Goal: Information Seeking & Learning: Understand process/instructions

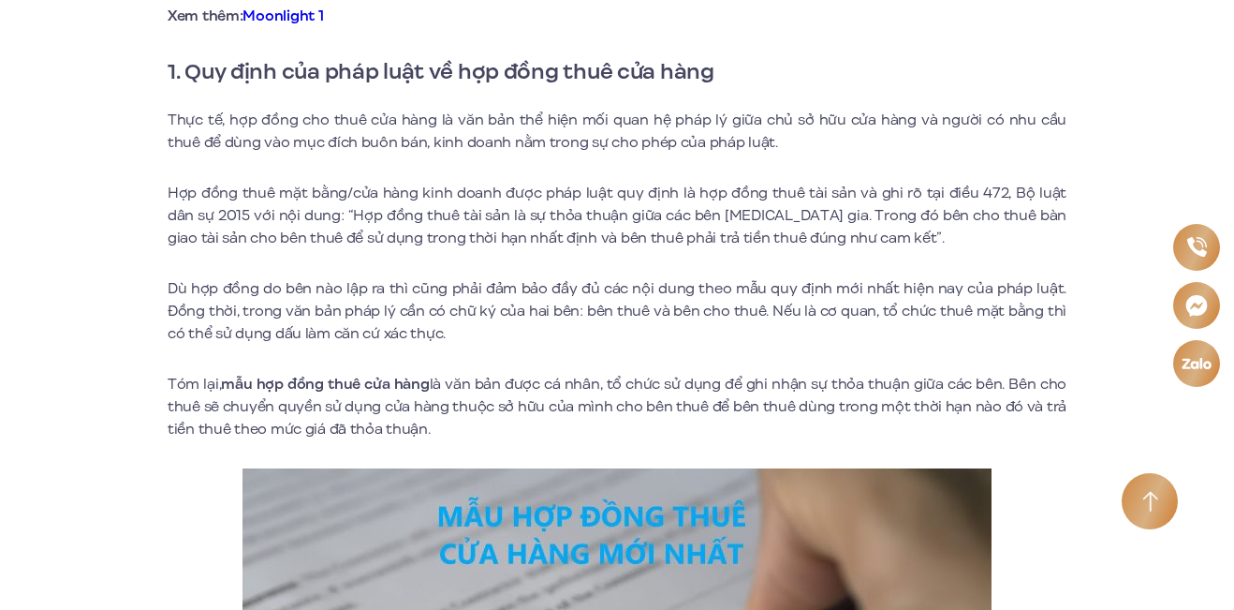
scroll to position [843, 0]
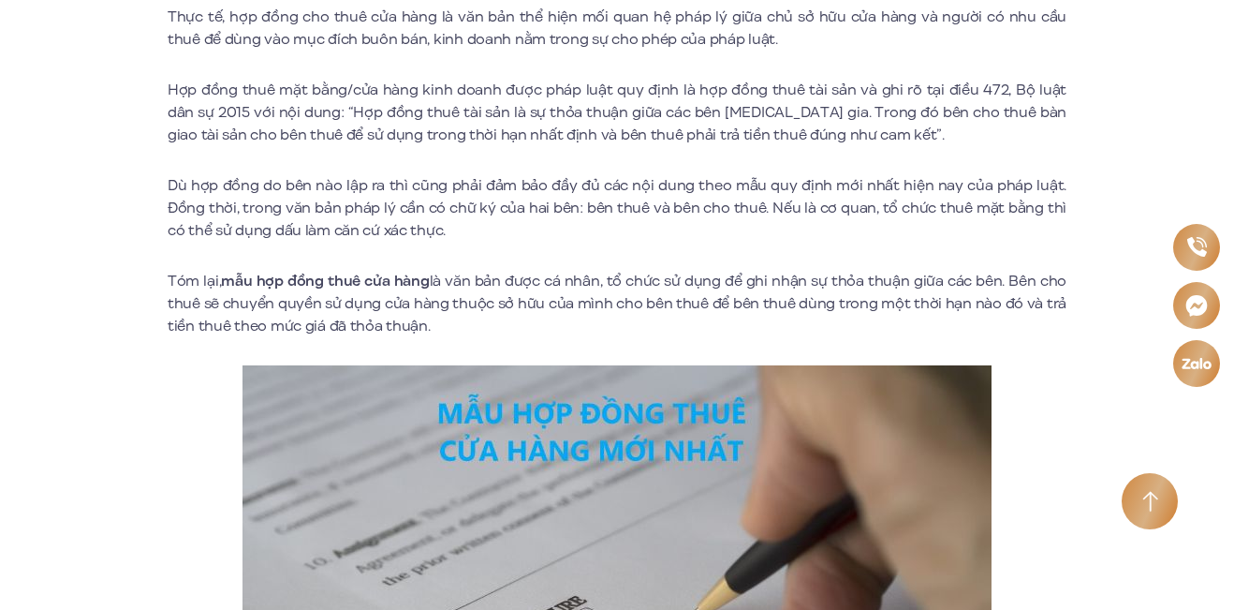
drag, startPoint x: 436, startPoint y: 322, endPoint x: 164, endPoint y: 280, distance: 274.9
drag, startPoint x: 168, startPoint y: 281, endPoint x: 446, endPoint y: 326, distance: 281.8
click at [446, 326] on p "Tóm lại, mẫu hợp đồng thuê cửa hàng là văn bản được cá nhân, tổ chức sử dụng để…" at bounding box center [617, 303] width 899 height 67
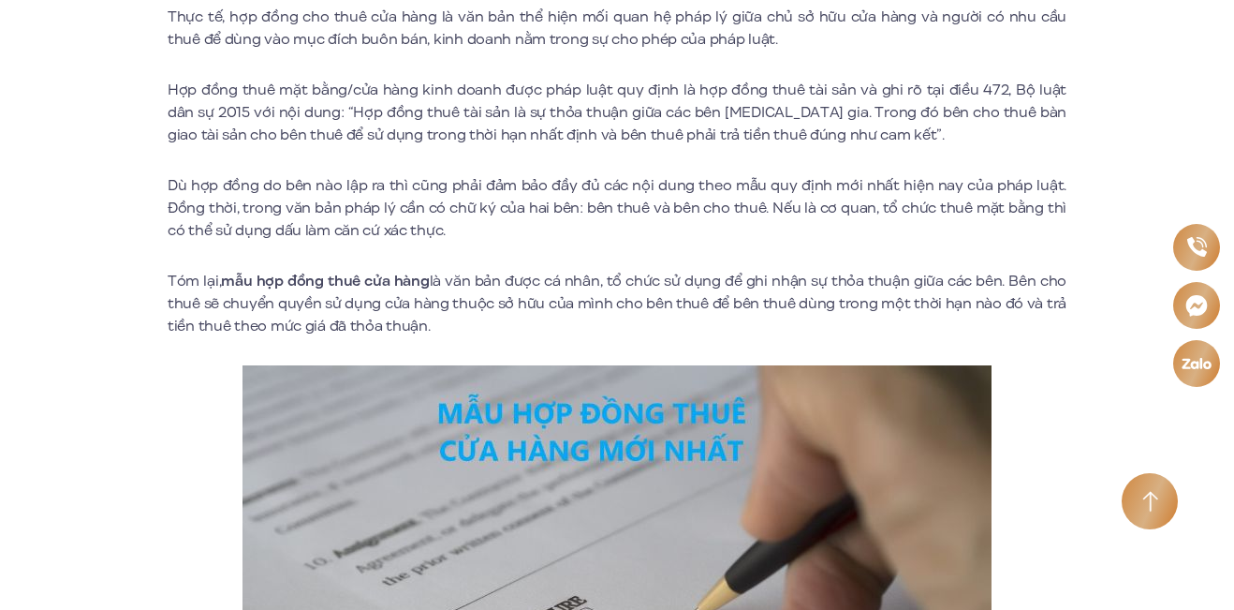
click at [446, 326] on p "Tóm lại, mẫu hợp đồng thuê cửa hàng là văn bản được cá nhân, tổ chức sử dụng để…" at bounding box center [617, 303] width 899 height 67
drag, startPoint x: 440, startPoint y: 325, endPoint x: 169, endPoint y: 282, distance: 275.0
click at [169, 282] on p "Tóm lại, mẫu hợp đồng thuê cửa hàng là văn bản được cá nhân, tổ chức sử dụng để…" at bounding box center [617, 303] width 899 height 67
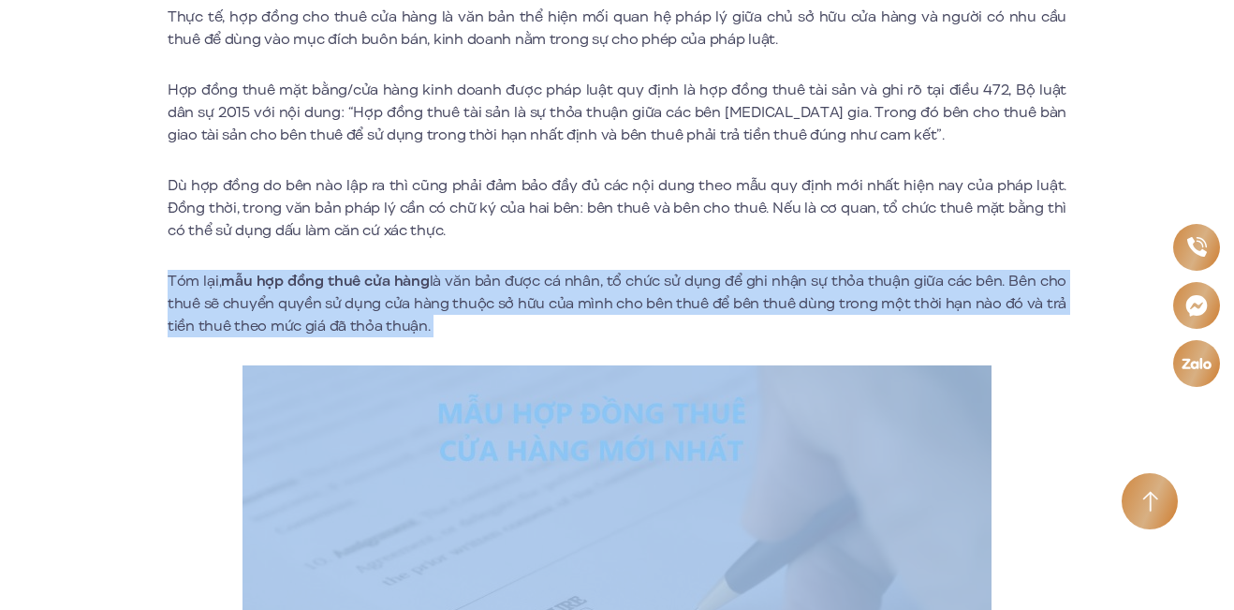
drag, startPoint x: 169, startPoint y: 282, endPoint x: 461, endPoint y: 327, distance: 295.7
click at [461, 327] on p "Tóm lại, mẫu hợp đồng thuê cửa hàng là văn bản được cá nhân, tổ chức sử dụng để…" at bounding box center [617, 303] width 899 height 67
click at [461, 328] on p "Tóm lại, mẫu hợp đồng thuê cửa hàng là văn bản được cá nhân, tổ chức sử dụng để…" at bounding box center [617, 303] width 899 height 67
click at [434, 323] on p "Tóm lại, mẫu hợp đồng thuê cửa hàng là văn bản được cá nhân, tổ chức sử dụng để…" at bounding box center [617, 303] width 899 height 67
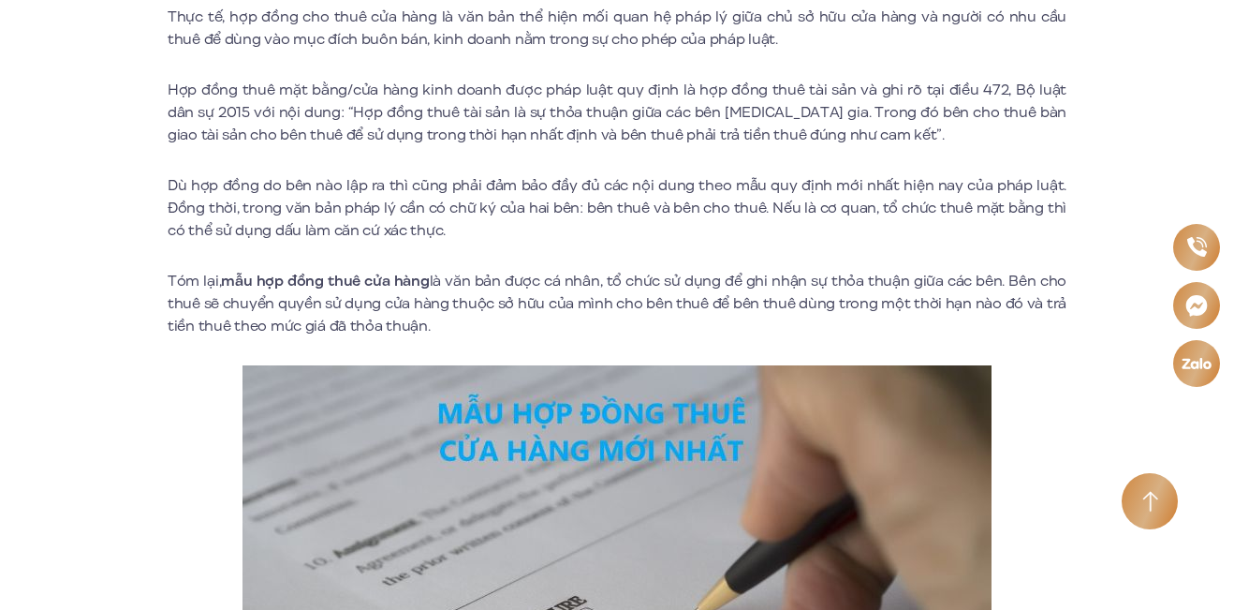
click at [406, 327] on p "Tóm lại, mẫu hợp đồng thuê cửa hàng là văn bản được cá nhân, tổ chức sử dụng để…" at bounding box center [617, 303] width 899 height 67
drag, startPoint x: 440, startPoint y: 331, endPoint x: 166, endPoint y: 283, distance: 278.6
click at [174, 281] on p "Tóm lại, mẫu hợp đồng thuê cửa hàng là văn bản được cá nhân, tổ chức sử dụng để…" at bounding box center [617, 303] width 899 height 67
drag, startPoint x: 168, startPoint y: 281, endPoint x: 445, endPoint y: 328, distance: 281.2
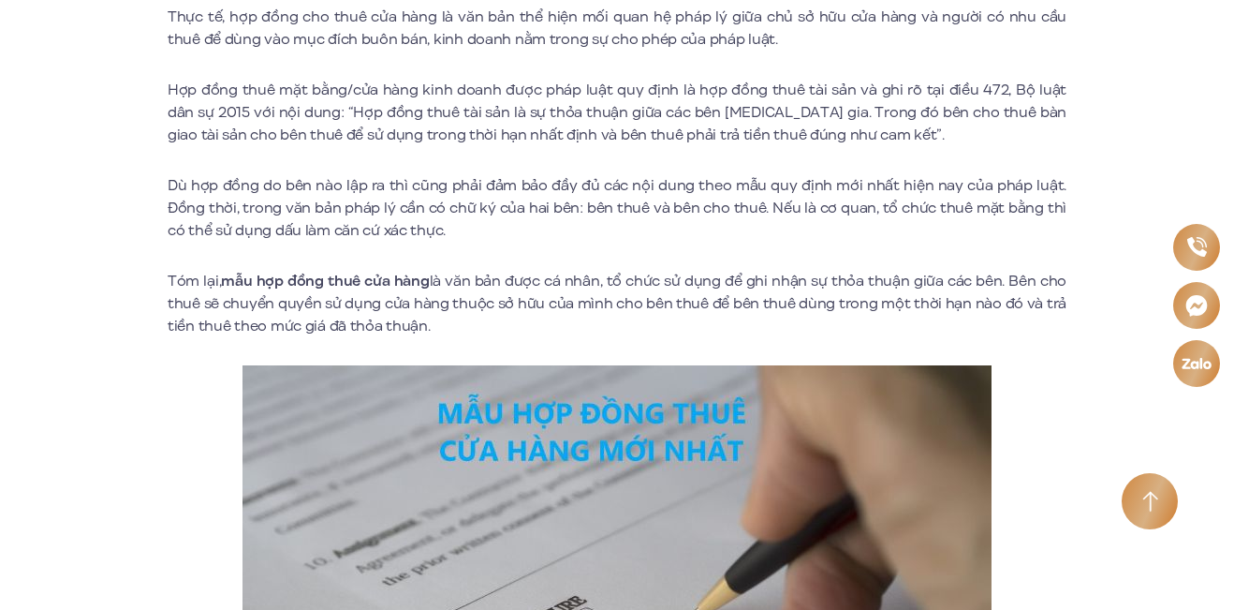
click at [445, 328] on p "Tóm lại, mẫu hợp đồng thuê cửa hàng là văn bản được cá nhân, tổ chức sử dụng để…" at bounding box center [617, 303] width 899 height 67
drag, startPoint x: 446, startPoint y: 324, endPoint x: 168, endPoint y: 277, distance: 282.1
click at [168, 277] on p "Tóm lại, mẫu hợp đồng thuê cửa hàng là văn bản được cá nhân, tổ chức sử dụng để…" at bounding box center [617, 303] width 899 height 67
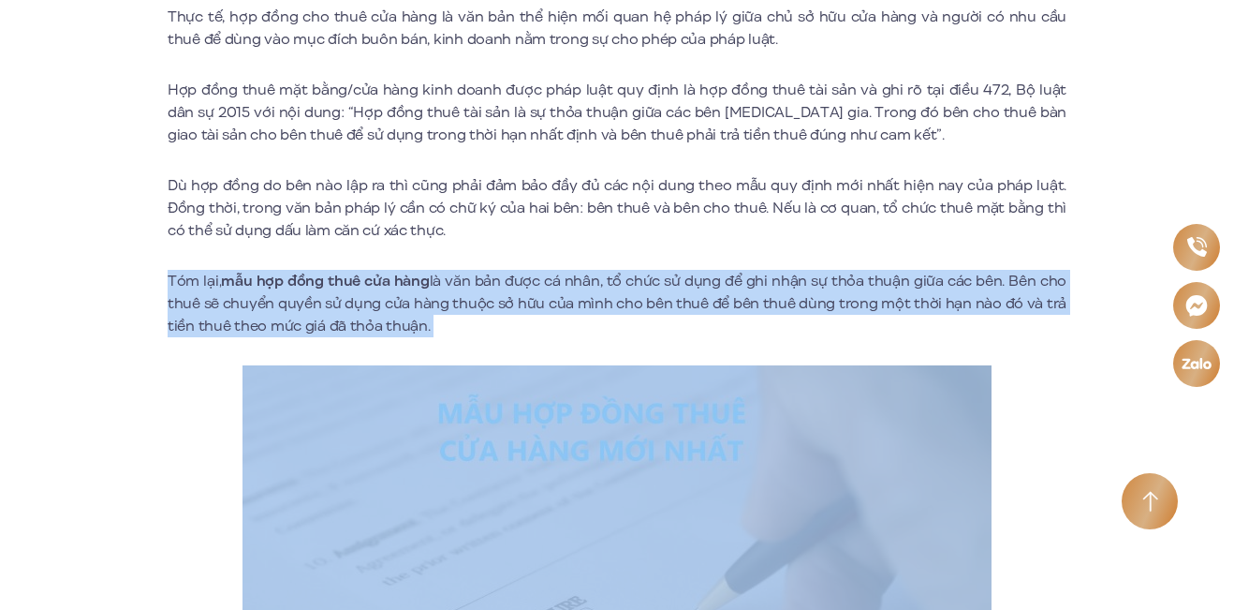
drag, startPoint x: 168, startPoint y: 277, endPoint x: 461, endPoint y: 328, distance: 297.5
click at [461, 328] on p "Tóm lại, mẫu hợp đồng thuê cửa hàng là văn bản được cá nhân, tổ chức sử dụng để…" at bounding box center [617, 303] width 899 height 67
drag, startPoint x: 461, startPoint y: 328, endPoint x: 169, endPoint y: 279, distance: 296.3
click at [169, 279] on p "Tóm lại, mẫu hợp đồng thuê cửa hàng là văn bản được cá nhân, tổ chức sử dụng để…" at bounding box center [617, 303] width 899 height 67
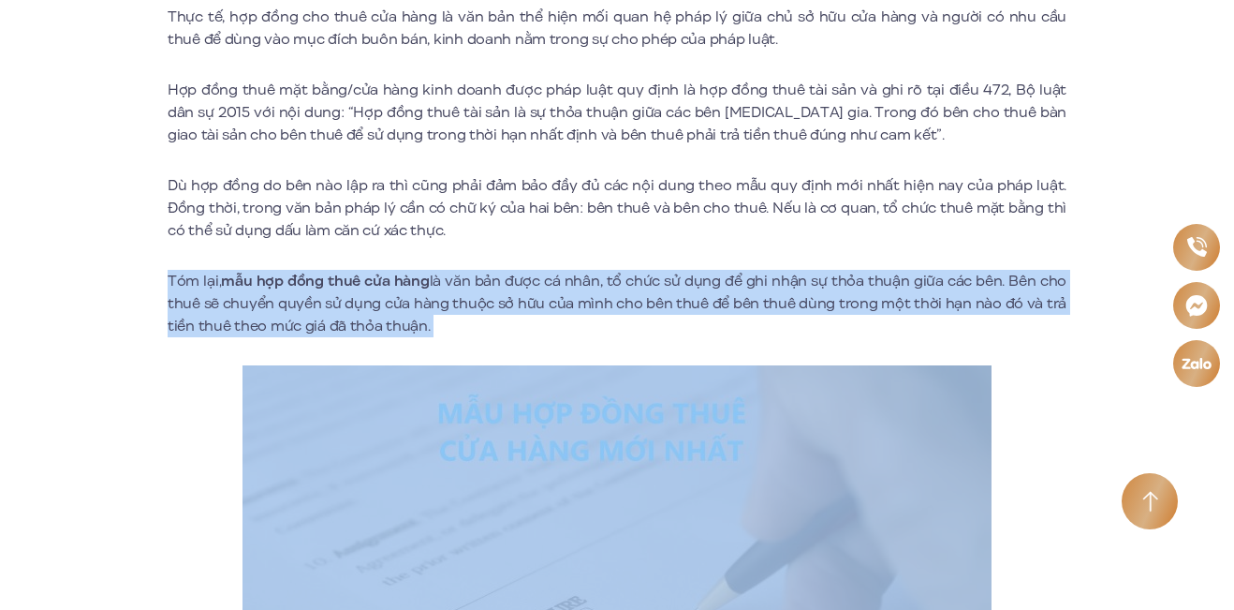
click at [169, 279] on p "Tóm lại, mẫu hợp đồng thuê cửa hàng là văn bản được cá nhân, tổ chức sử dụng để…" at bounding box center [617, 303] width 899 height 67
drag, startPoint x: 169, startPoint y: 279, endPoint x: 465, endPoint y: 338, distance: 301.8
click at [398, 307] on p "Tóm lại, mẫu hợp đồng thuê cửa hàng là văn bản được cá nhân, tổ chức sử dụng để…" at bounding box center [617, 303] width 899 height 67
click at [392, 333] on p "Tóm lại, mẫu hợp đồng thuê cửa hàng là văn bản được cá nhân, tổ chức sử dụng để…" at bounding box center [617, 303] width 899 height 67
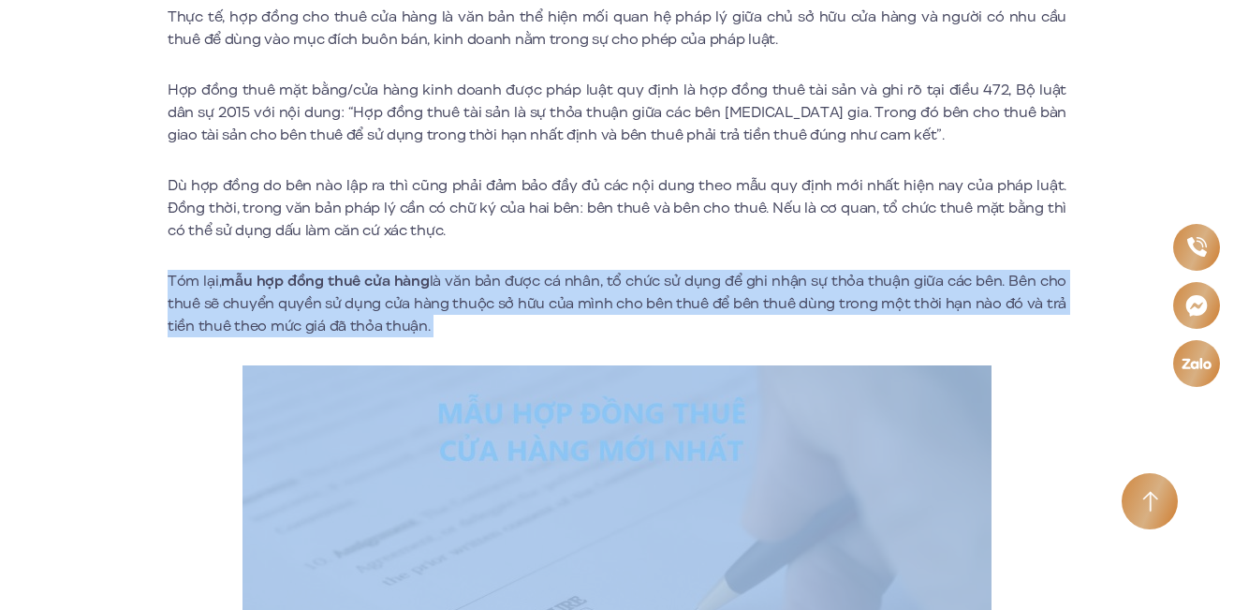
drag, startPoint x: 432, startPoint y: 329, endPoint x: 170, endPoint y: 281, distance: 266.6
click at [170, 281] on p "Tóm lại, mẫu hợp đồng thuê cửa hàng là văn bản được cá nhân, tổ chức sử dụng để…" at bounding box center [617, 303] width 899 height 67
drag, startPoint x: 170, startPoint y: 281, endPoint x: 451, endPoint y: 319, distance: 284.5
click at [451, 319] on p "Tóm lại, mẫu hợp đồng thuê cửa hàng là văn bản được cá nhân, tổ chức sử dụng để…" at bounding box center [617, 303] width 899 height 67
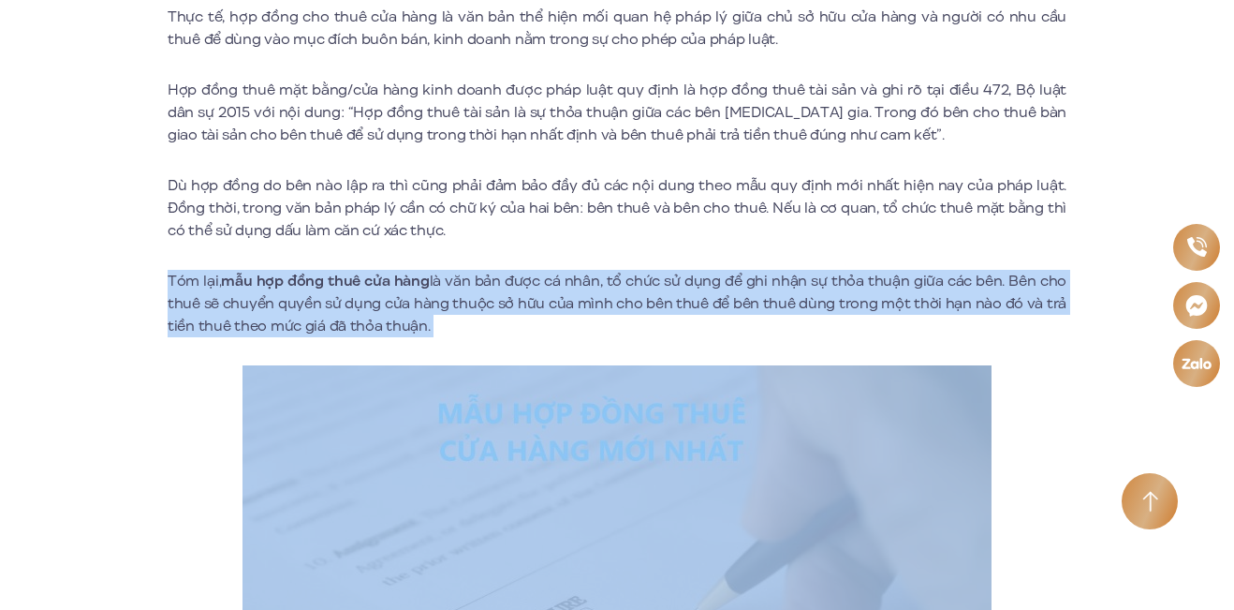
click at [451, 319] on p "Tóm lại, mẫu hợp đồng thuê cửa hàng là văn bản được cá nhân, tổ chức sử dụng để…" at bounding box center [617, 303] width 899 height 67
drag, startPoint x: 436, startPoint y: 324, endPoint x: 170, endPoint y: 285, distance: 269.8
click at [170, 285] on p "Tóm lại, mẫu hợp đồng thuê cửa hàng là văn bản được cá nhân, tổ chức sử dụng để…" at bounding box center [617, 303] width 899 height 67
click at [169, 284] on p "Tóm lại, mẫu hợp đồng thuê cửa hàng là văn bản được cá nhân, tổ chức sử dụng để…" at bounding box center [617, 303] width 899 height 67
drag, startPoint x: 170, startPoint y: 275, endPoint x: 451, endPoint y: 333, distance: 286.9
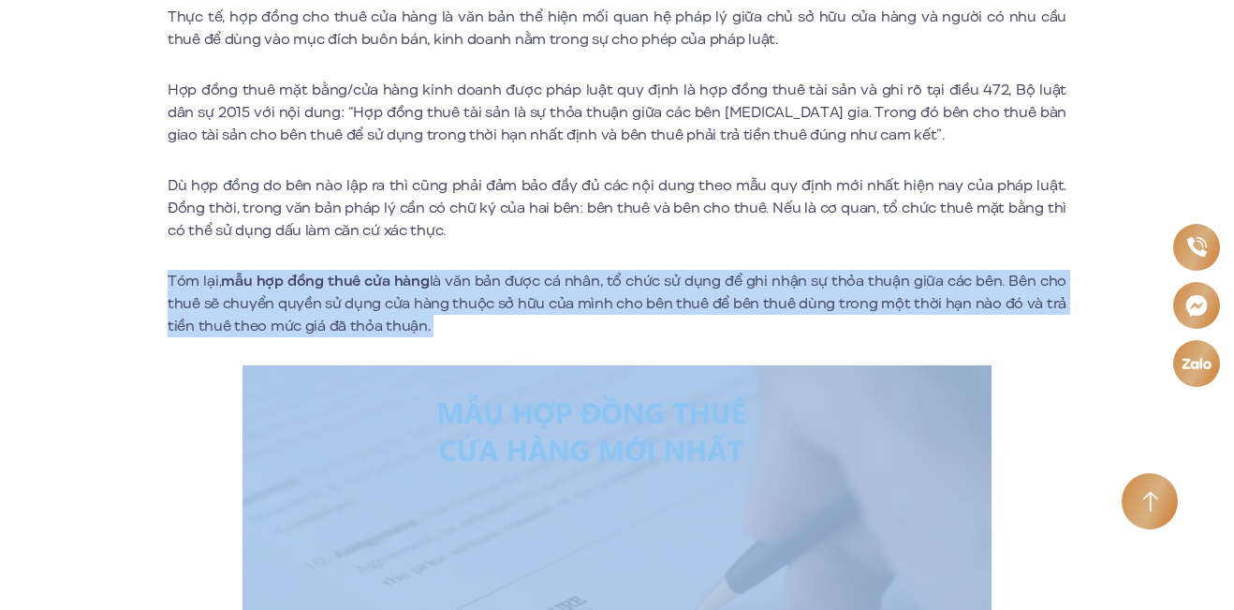
click at [451, 333] on p "Tóm lại, mẫu hợp đồng thuê cửa hàng là văn bản được cá nhân, tổ chức sử dụng để…" at bounding box center [617, 303] width 899 height 67
drag, startPoint x: 434, startPoint y: 325, endPoint x: 170, endPoint y: 276, distance: 268.6
click at [170, 276] on p "Tóm lại, mẫu hợp đồng thuê cửa hàng là văn bản được cá nhân, tổ chức sử dụng để…" at bounding box center [617, 303] width 899 height 67
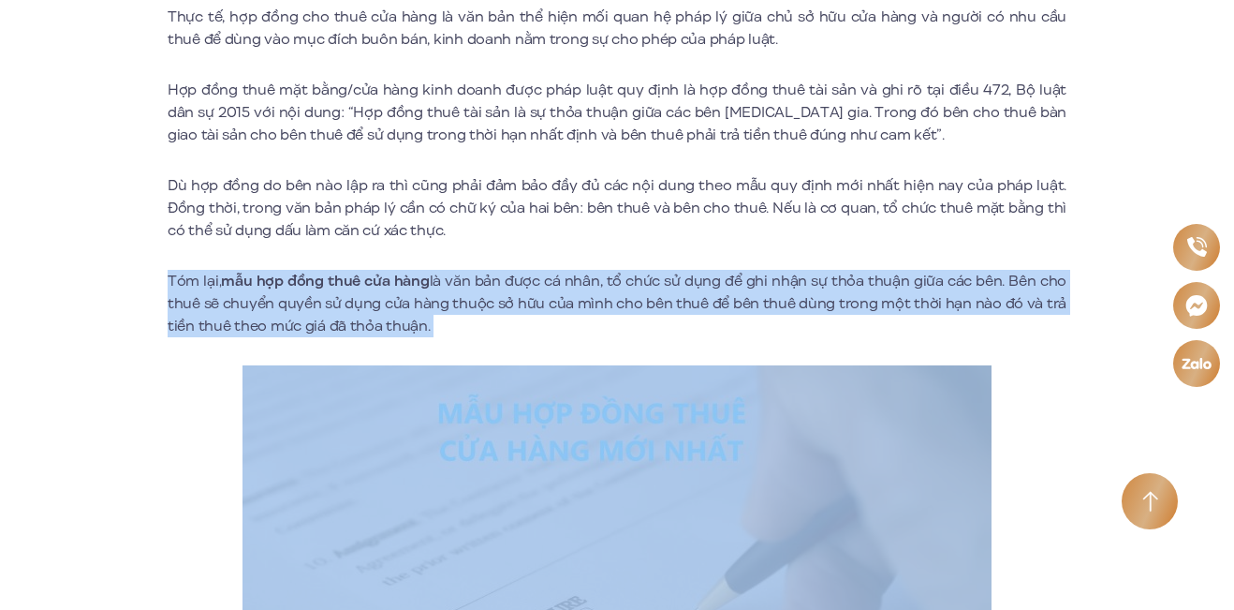
drag, startPoint x: 170, startPoint y: 276, endPoint x: 457, endPoint y: 324, distance: 291.5
click at [457, 324] on p "Tóm lại, mẫu hợp đồng thuê cửa hàng là văn bản được cá nhân, tổ chức sử dụng để…" at bounding box center [617, 303] width 899 height 67
drag, startPoint x: 441, startPoint y: 330, endPoint x: 169, endPoint y: 272, distance: 278.7
click at [169, 272] on p "Tóm lại, mẫu hợp đồng thuê cửa hàng là văn bản được cá nhân, tổ chức sử dụng để…" at bounding box center [617, 303] width 899 height 67
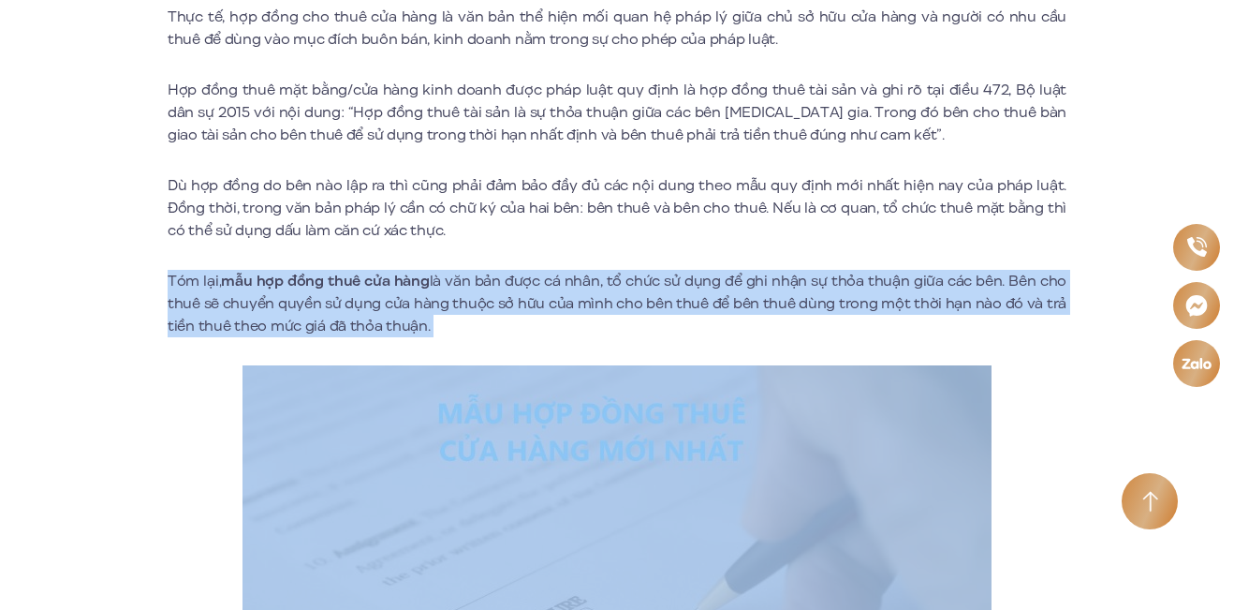
click at [169, 272] on p "Tóm lại, mẫu hợp đồng thuê cửa hàng là văn bản được cá nhân, tổ chức sử dụng để…" at bounding box center [617, 303] width 899 height 67
drag, startPoint x: 169, startPoint y: 272, endPoint x: 468, endPoint y: 322, distance: 304.0
click at [468, 322] on p "Tóm lại, mẫu hợp đồng thuê cửa hàng là văn bản được cá nhân, tổ chức sử dụng để…" at bounding box center [617, 303] width 899 height 67
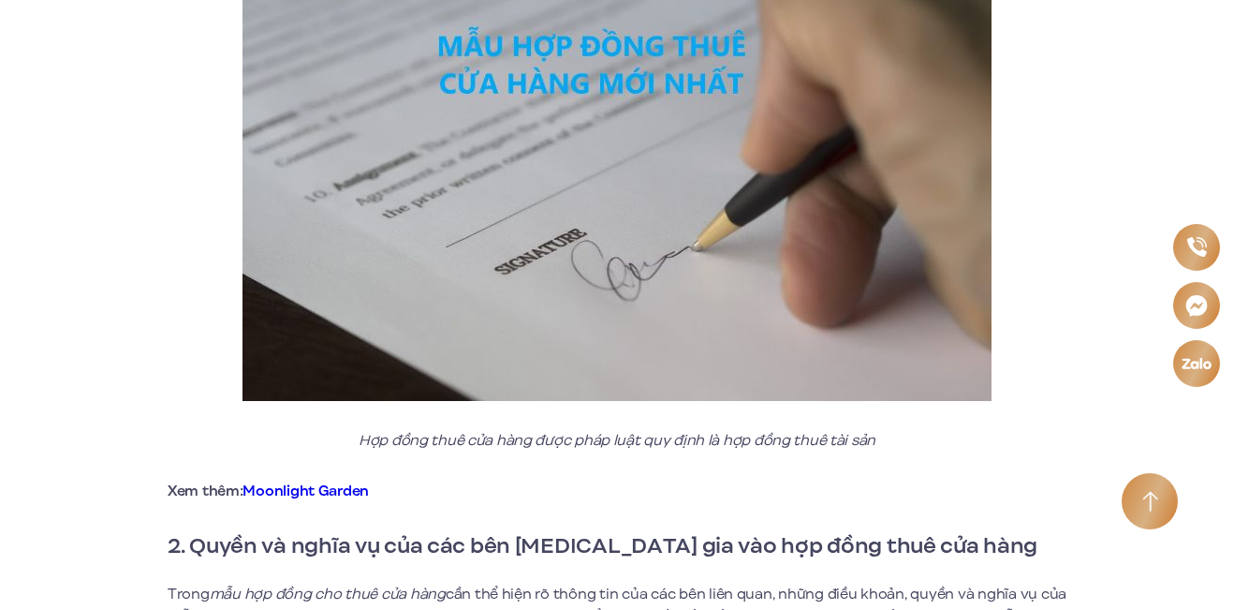
scroll to position [1405, 0]
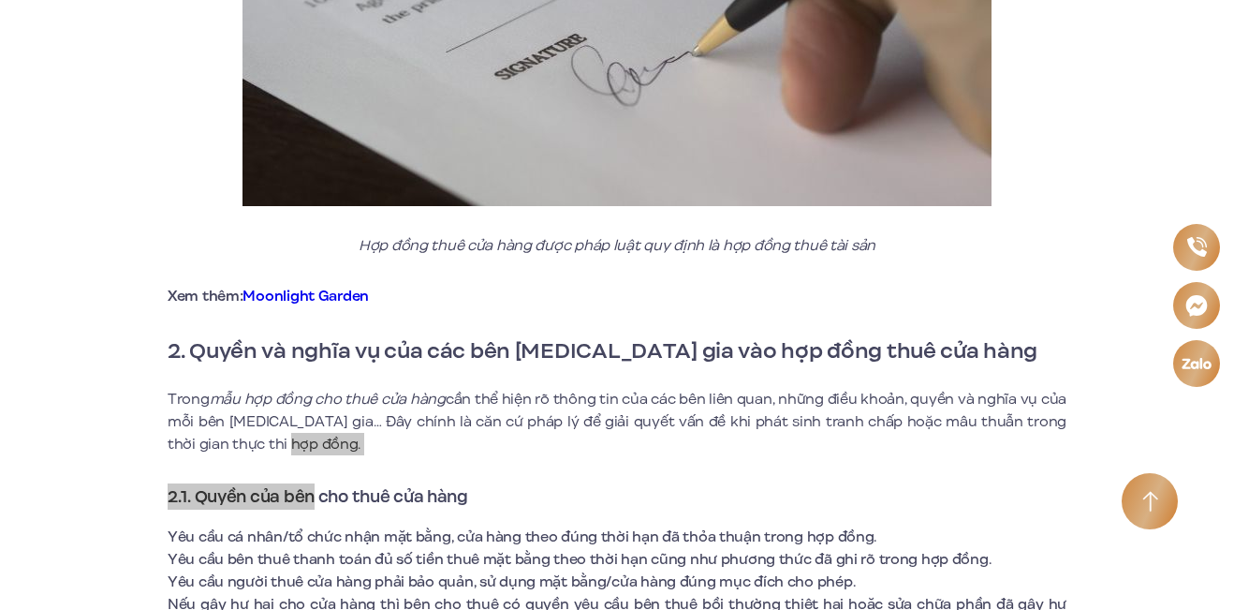
drag, startPoint x: 273, startPoint y: 449, endPoint x: 312, endPoint y: 459, distance: 39.8
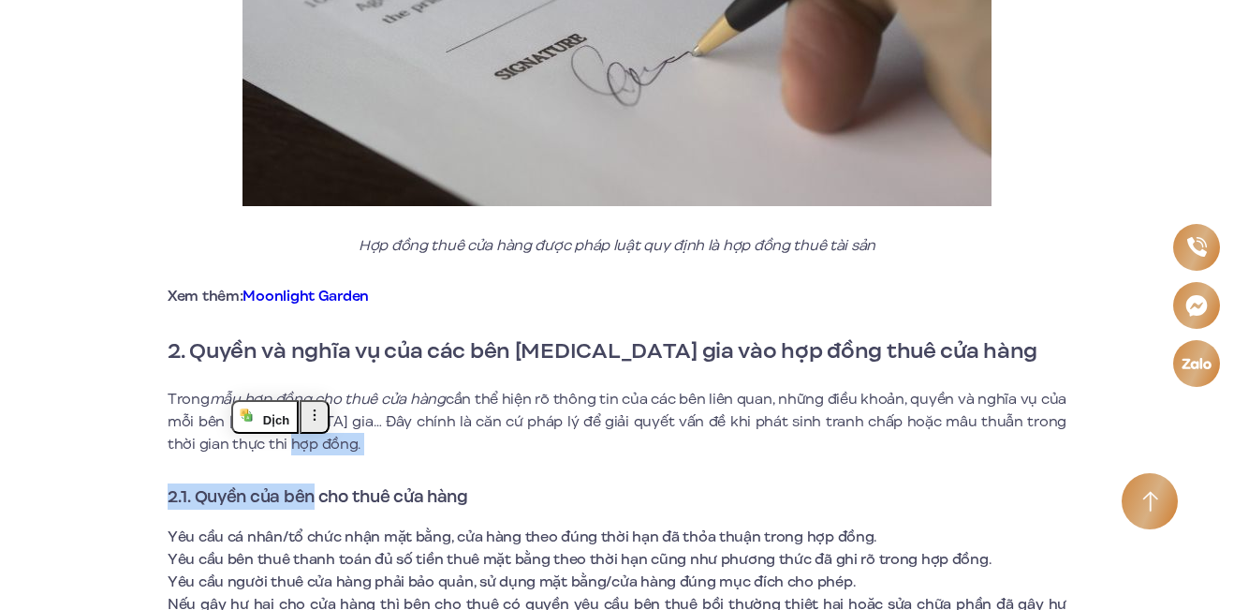
drag, startPoint x: 312, startPoint y: 459, endPoint x: 308, endPoint y: 425, distance: 33.9
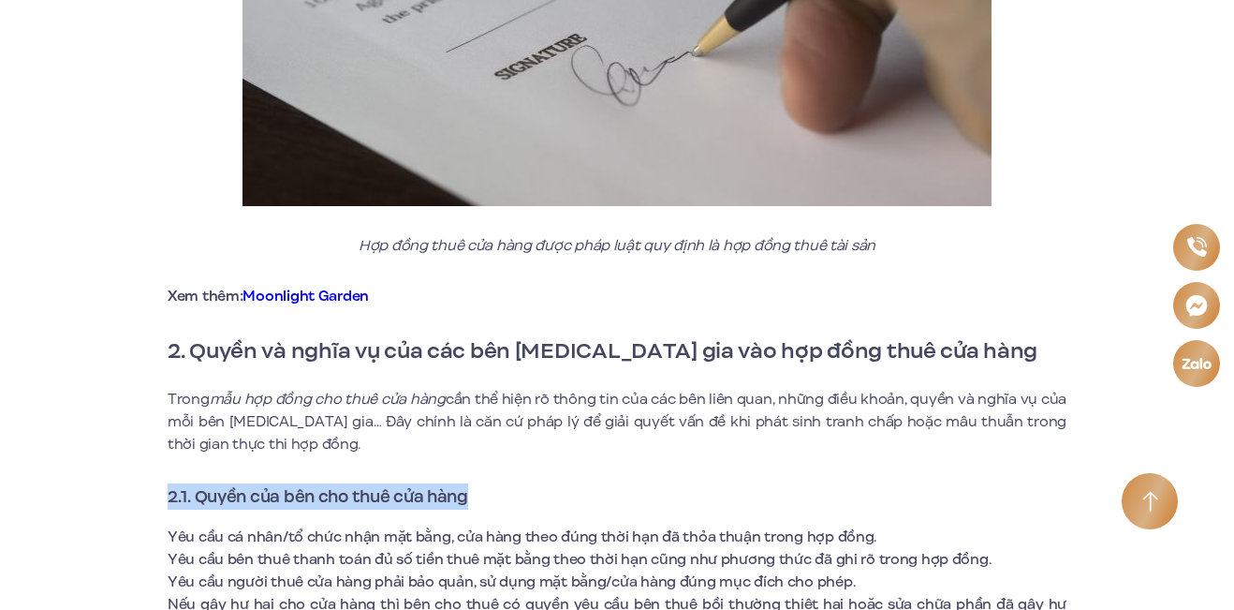
drag, startPoint x: 474, startPoint y: 496, endPoint x: 169, endPoint y: 487, distance: 305.5
click at [169, 487] on h3 "2.1. Quyền của bên cho thuê cửa hàng" at bounding box center [617, 496] width 899 height 26
click at [184, 491] on strong "2.1. Quyền của bên cho thuê cửa hàng" at bounding box center [318, 496] width 301 height 24
drag, startPoint x: 169, startPoint y: 496, endPoint x: 476, endPoint y: 502, distance: 307.3
click at [476, 502] on h3 "2.1. Quyền của bên cho thuê cửa hàng" at bounding box center [617, 496] width 899 height 26
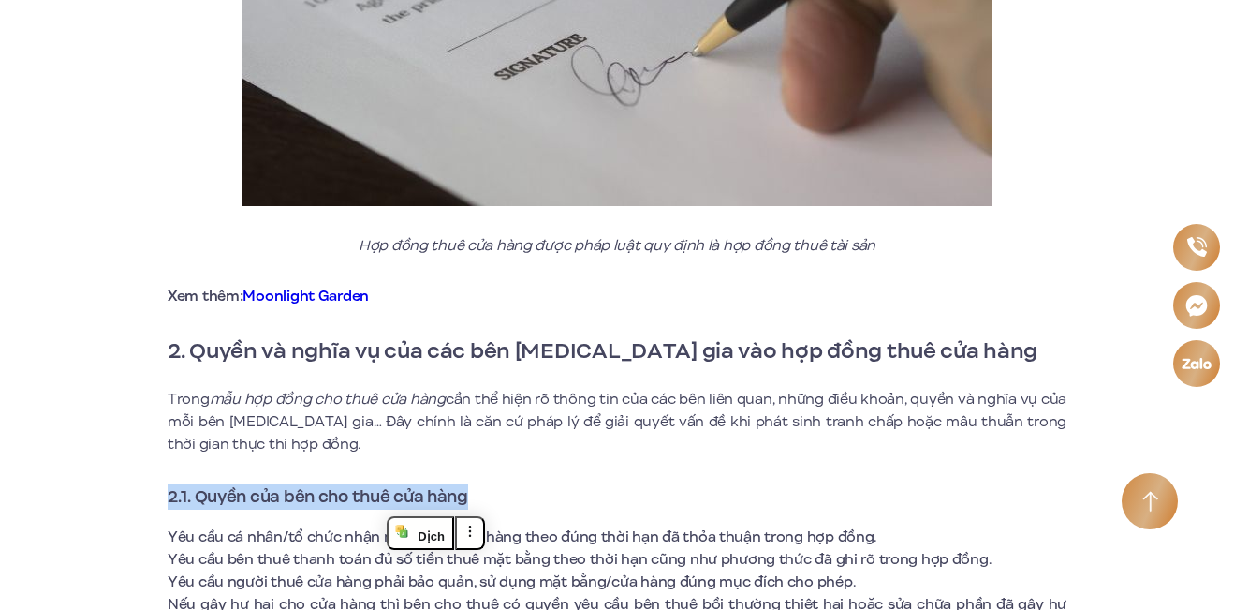
click at [476, 502] on h3 "2.1. Quyền của bên cho thuê cửa hàng" at bounding box center [617, 496] width 899 height 26
drag, startPoint x: 476, startPoint y: 496, endPoint x: 167, endPoint y: 498, distance: 309.1
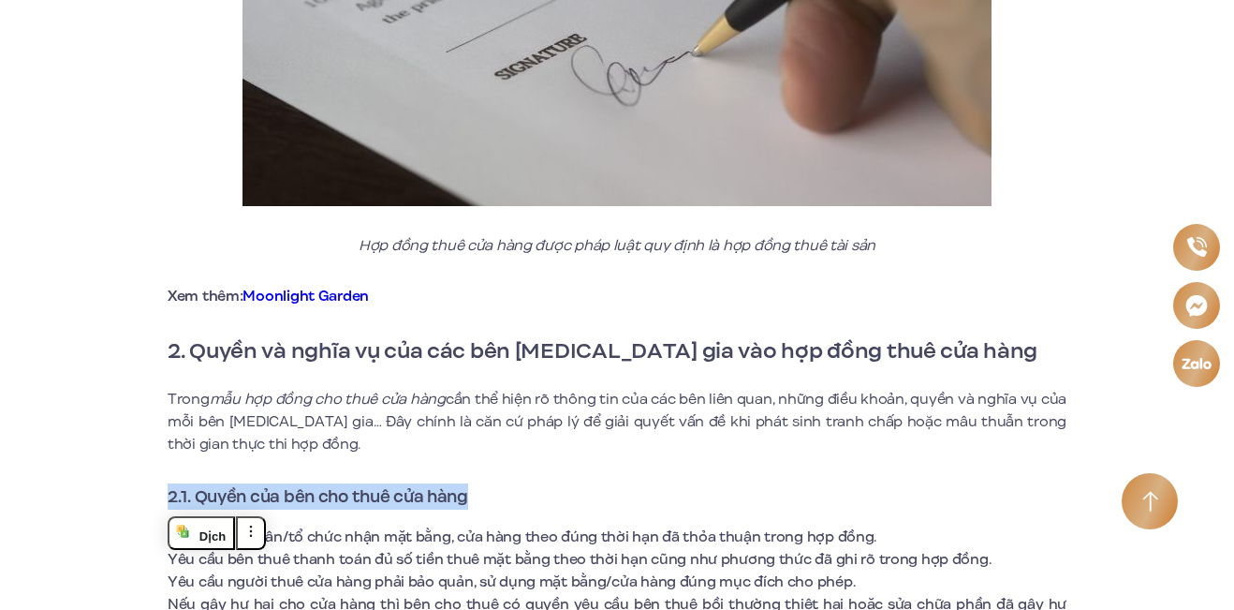
drag, startPoint x: 171, startPoint y: 499, endPoint x: 494, endPoint y: 497, distance: 322.2
click at [494, 497] on h3 "2.1. Quyền của bên cho thuê cửa hàng" at bounding box center [617, 496] width 899 height 26
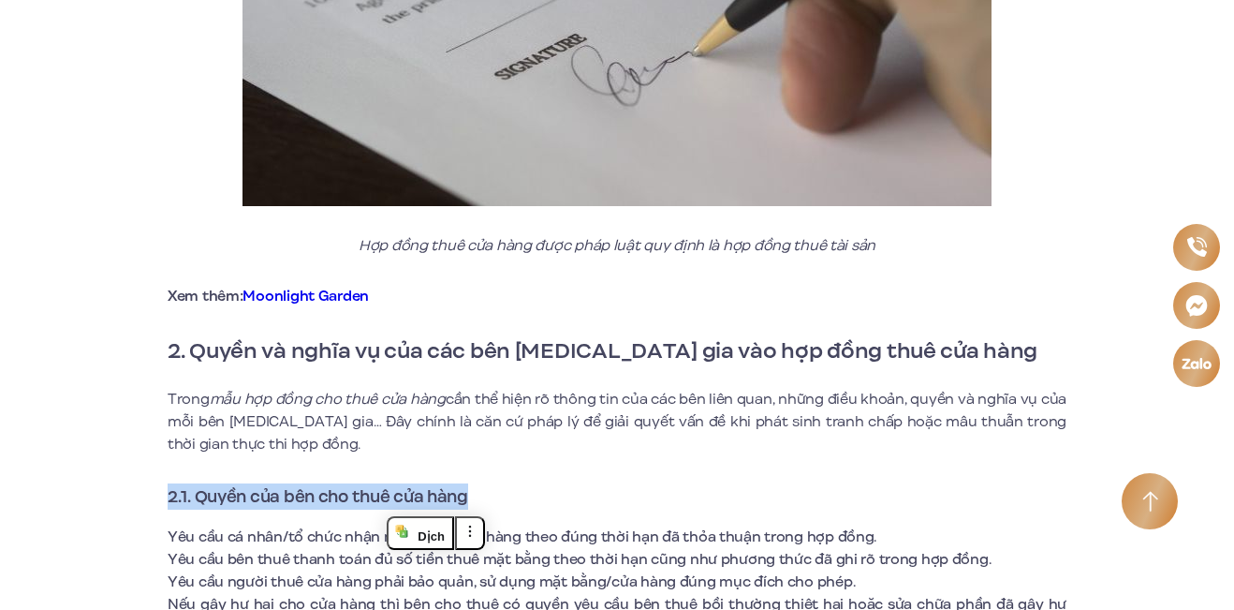
click at [495, 497] on h3 "2.1. Quyền của bên cho thuê cửa hàng" at bounding box center [617, 496] width 899 height 26
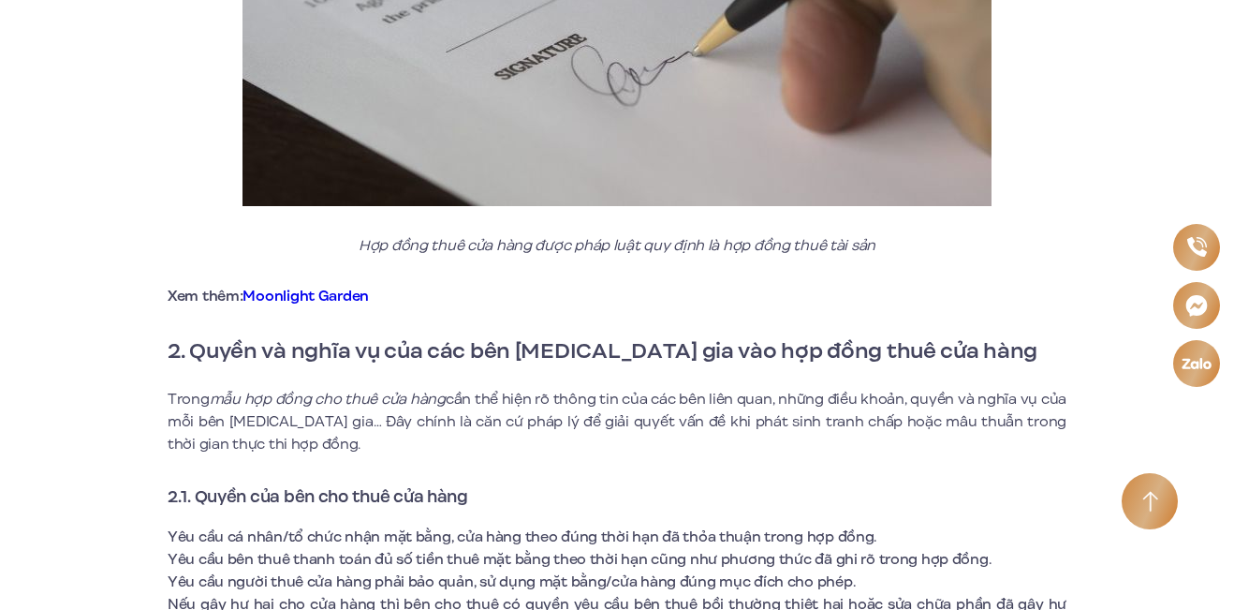
click at [477, 495] on h3 "2.1. Quyền của bên cho thuê cửa hàng" at bounding box center [617, 496] width 899 height 26
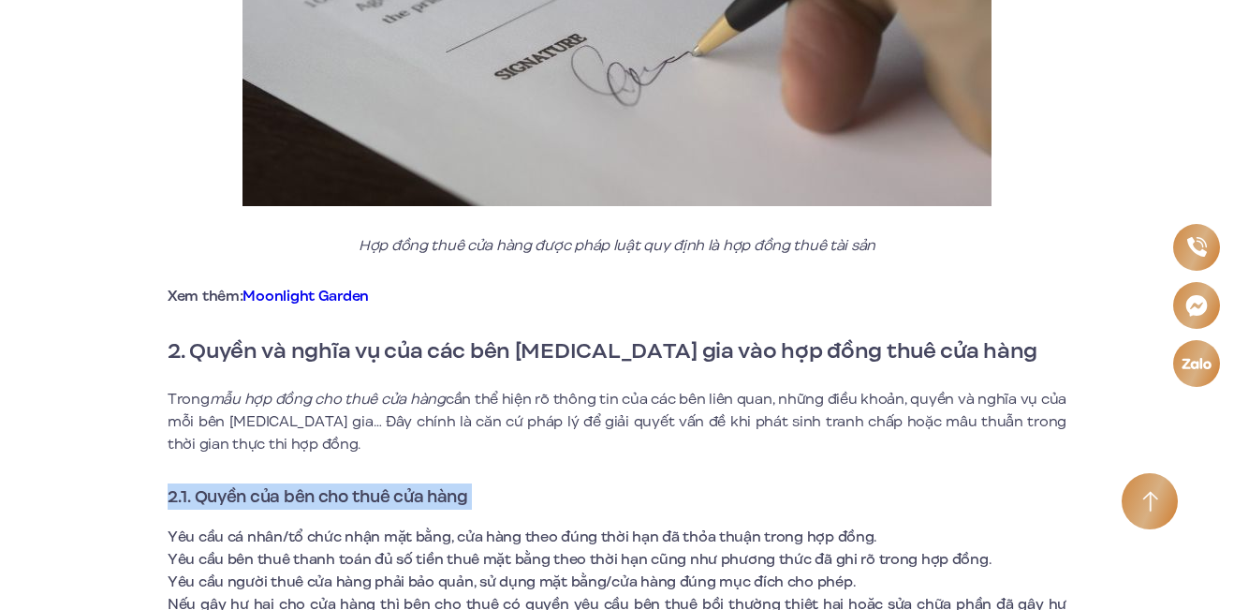
drag, startPoint x: 477, startPoint y: 495, endPoint x: 174, endPoint y: 492, distance: 302.6
click at [174, 492] on h3 "2.1. Quyền của bên cho thuê cửa hàng" at bounding box center [617, 496] width 899 height 26
click at [174, 492] on strong "2.1. Quyền của bên cho thuê cửa hàng" at bounding box center [318, 496] width 301 height 24
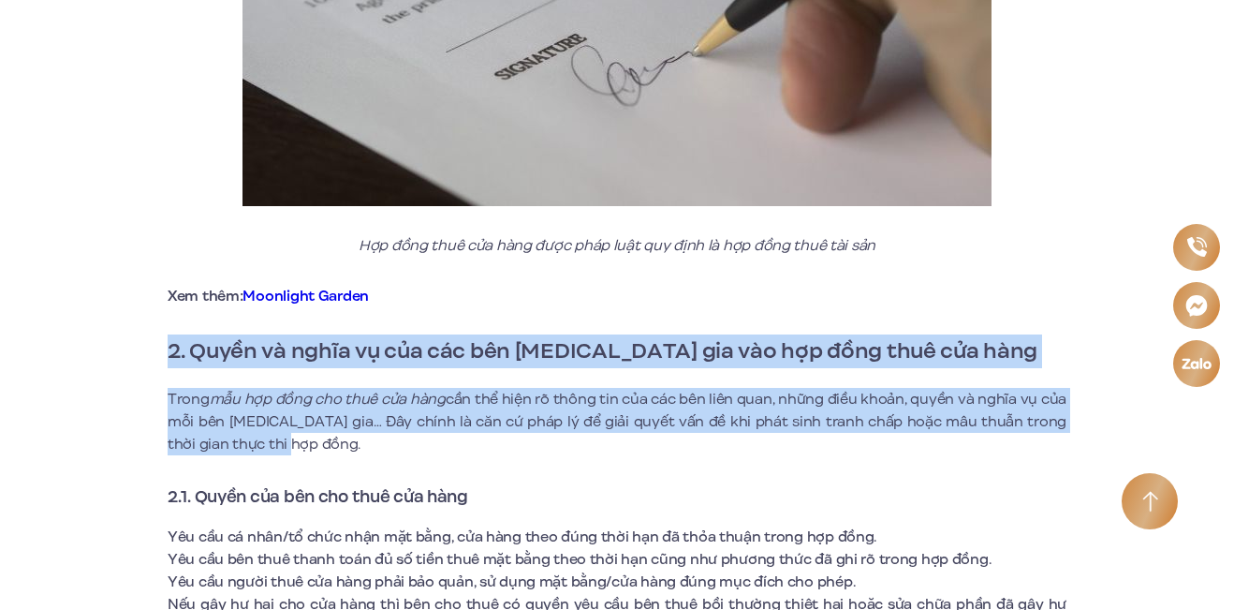
drag, startPoint x: 274, startPoint y: 440, endPoint x: 167, endPoint y: 350, distance: 140.3
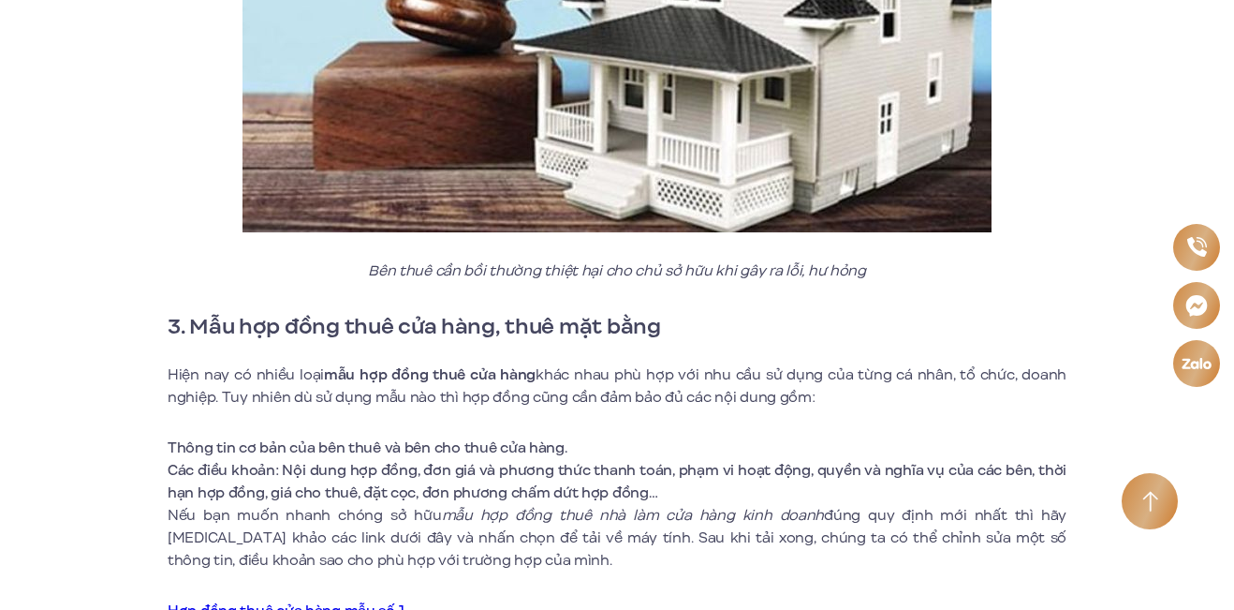
scroll to position [5245, 0]
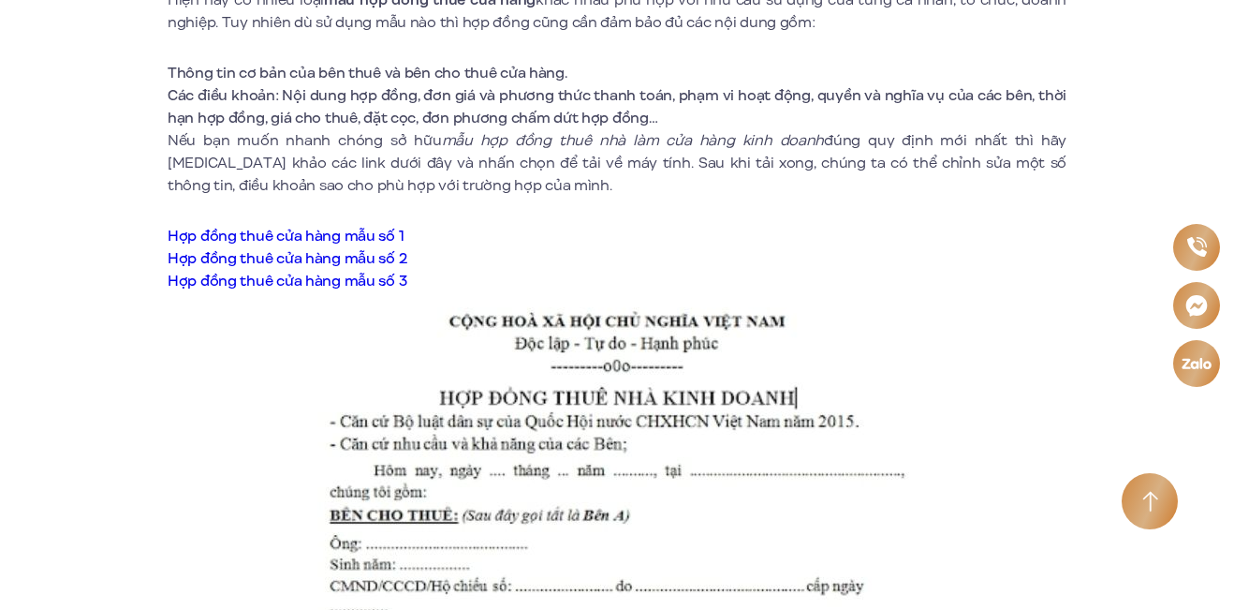
click at [387, 226] on link "Hợp đồng thuê cửa hàng mẫu số 1" at bounding box center [286, 236] width 236 height 21
